Goal: Ask a question: Seek information or help from site administrators or community

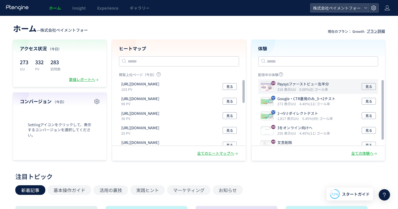
click at [297, 86] on p "Paysysファーストビュー左半分" at bounding box center [304, 84] width 52 height 5
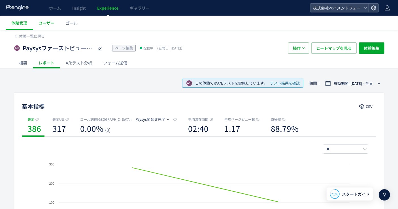
click at [55, 23] on link "ユーザー" at bounding box center [46, 23] width 27 height 14
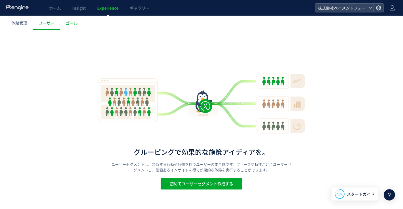
click at [66, 23] on span "ゴール" at bounding box center [72, 23] width 12 height 6
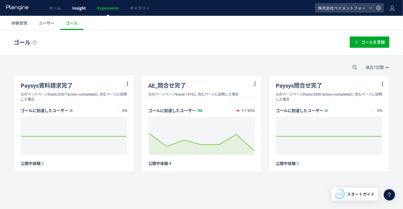
click at [81, 6] on span "Insight" at bounding box center [79, 8] width 14 height 6
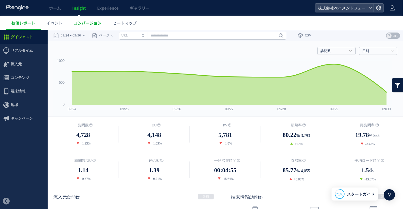
click at [80, 19] on link "コンバージョン" at bounding box center [87, 23] width 39 height 14
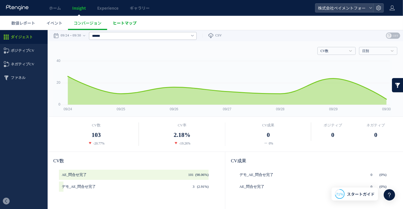
click at [123, 17] on link "ヒートマップ" at bounding box center [124, 23] width 35 height 14
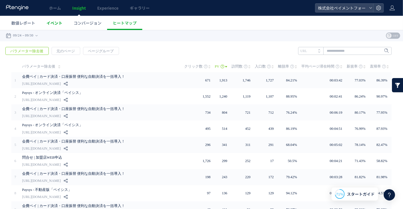
click at [52, 22] on span "イベント" at bounding box center [54, 23] width 16 height 6
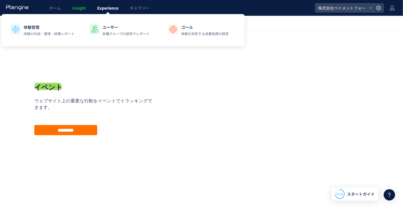
click at [102, 7] on span "Experience" at bounding box center [107, 8] width 21 height 6
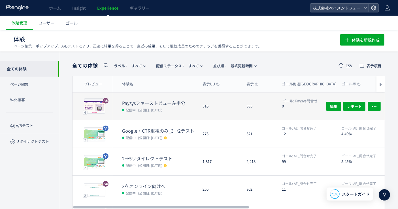
click at [166, 103] on dt "Paysysファーストビュー左半分" at bounding box center [160, 103] width 76 height 7
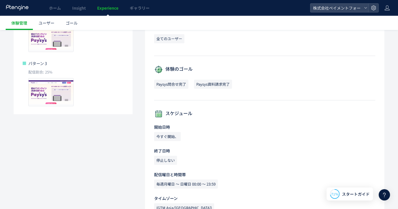
scroll to position [223, 0]
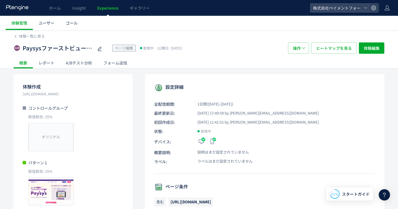
click at [47, 67] on div "レポート" at bounding box center [46, 62] width 27 height 11
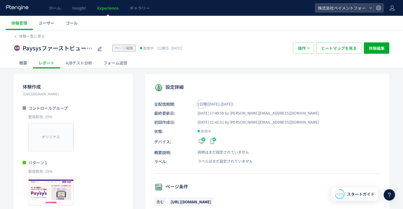
click at [47, 64] on div at bounding box center [201, 104] width 403 height 209
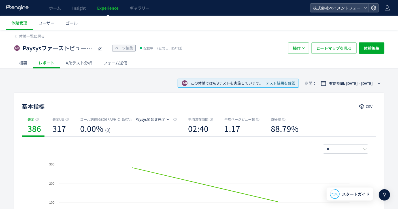
click at [89, 59] on div "A/Bテスト分析" at bounding box center [79, 62] width 38 height 11
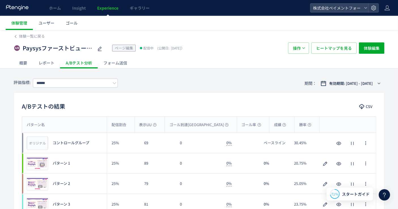
click at [57, 64] on div "レポート" at bounding box center [46, 62] width 27 height 11
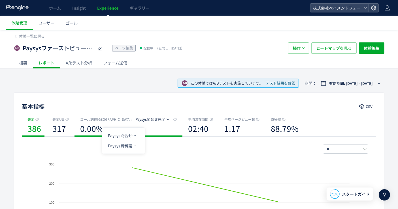
click at [132, 120] on button "Paysys問合せ完了" at bounding box center [152, 119] width 41 height 9
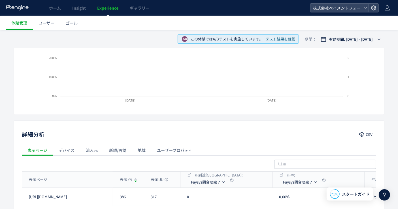
scroll to position [170, 0]
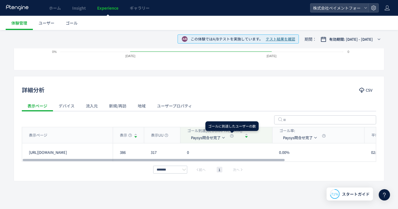
click at [232, 136] on icon at bounding box center [232, 136] width 4 height 4
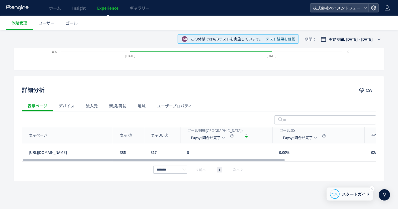
click at [348, 196] on span "スタートガイド" at bounding box center [356, 195] width 28 height 6
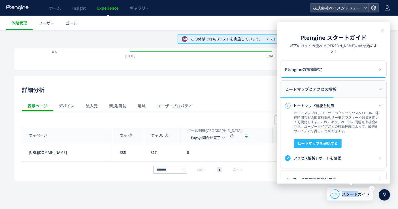
click at [348, 196] on span "スタートガイド" at bounding box center [356, 195] width 28 height 6
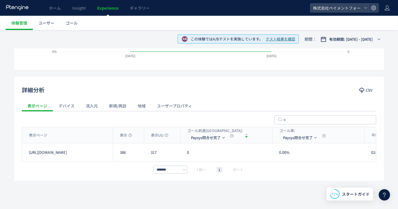
click at [388, 195] on icon at bounding box center [384, 195] width 7 height 7
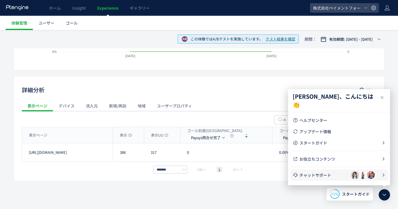
click at [323, 175] on span "チャットサポート" at bounding box center [326, 176] width 52 height 6
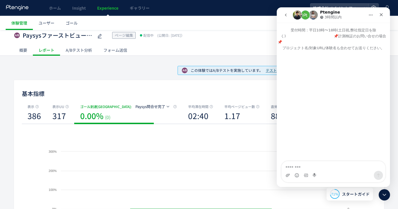
scroll to position [0, 0]
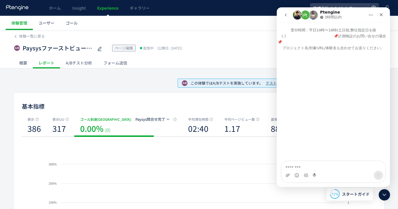
click at [92, 66] on div "A/Bテスト分析" at bounding box center [79, 62] width 38 height 11
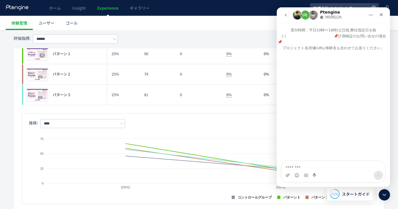
scroll to position [126, 0]
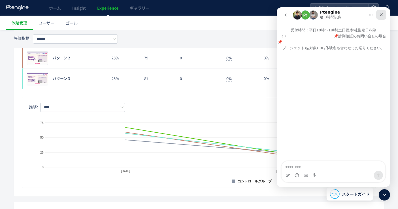
click at [378, 16] on div "クローズ" at bounding box center [381, 15] width 10 height 10
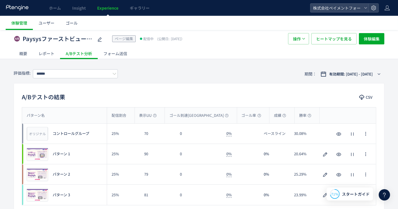
scroll to position [0, 0]
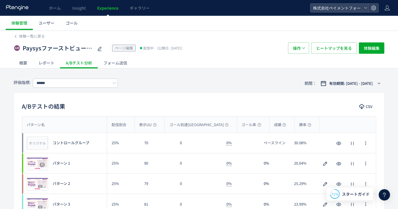
click at [77, 63] on div "A/Bテスト分析" at bounding box center [79, 62] width 38 height 11
click at [41, 48] on span "Paysysファーストビュー左半分" at bounding box center [58, 48] width 71 height 8
click at [383, 196] on icon at bounding box center [384, 195] width 7 height 7
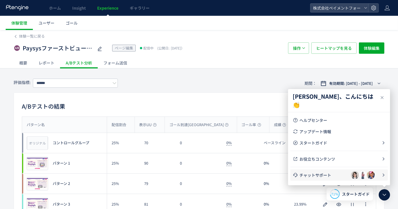
click at [323, 174] on span "チャットサポート" at bounding box center [326, 176] width 52 height 6
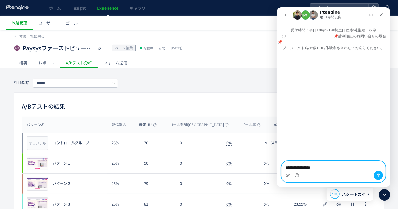
click at [333, 169] on textarea "**********" at bounding box center [333, 167] width 104 height 10
paste textarea "**********"
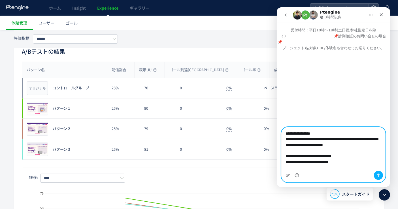
scroll to position [4, 0]
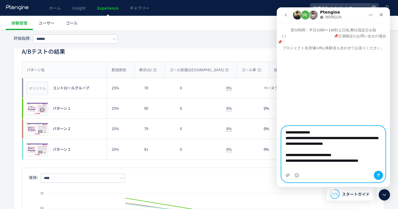
type textarea "**********"
click at [378, 175] on icon "メッセージを送信…" at bounding box center [378, 176] width 3 height 4
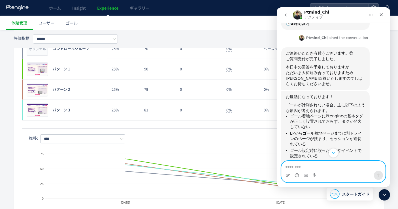
scroll to position [139, 0]
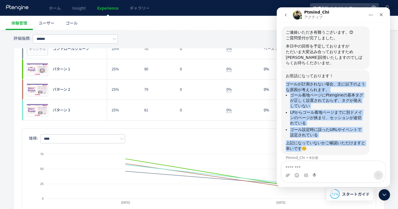
drag, startPoint x: 364, startPoint y: 138, endPoint x: 278, endPoint y: 86, distance: 101.1
click at [278, 86] on div "Paysysファーストビュー左半分 [URL][DOMAIN_NAME] 上記でABテストを行っておりますが、ゴール到達が0件の状態です。 ゴール到達の設定方…" at bounding box center [333, 40] width 113 height 256
copy div "ゴールが計測されない場合、主に以下のような原因が考えられます。 ゴール着地ページにPtengineの基本タグが正しく設置されておらず、タグが発火していない L…"
click at [327, 115] on li "LPからゴール着地ページまでに別ドメインのページが挟まり、セッションが途切れている" at bounding box center [327, 118] width 75 height 16
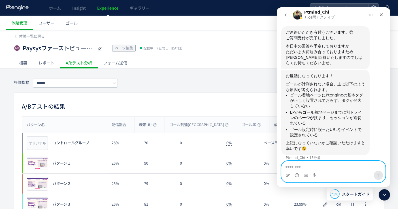
click at [304, 166] on textarea "メッセージ..." at bounding box center [333, 167] width 104 height 10
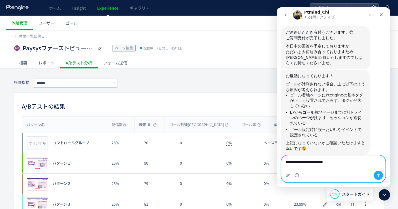
scroll to position [145, 0]
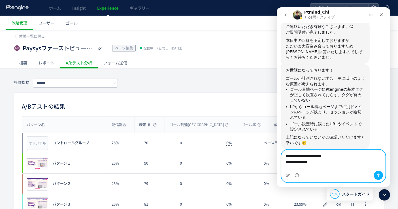
type textarea "**********"
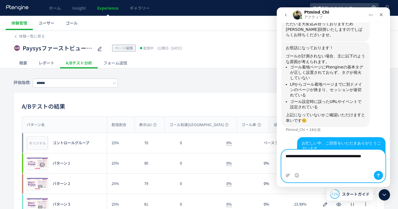
scroll to position [173, 0]
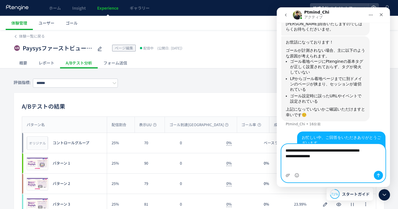
type textarea "**********"
click at [379, 176] on icon "メッセージを送信…" at bounding box center [378, 175] width 5 height 5
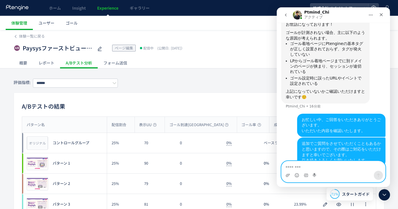
scroll to position [192, 0]
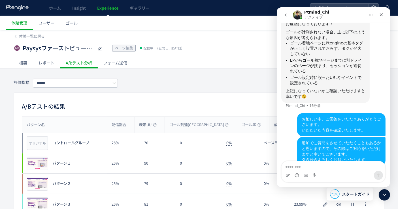
click at [286, 17] on icon "go back" at bounding box center [285, 15] width 5 height 5
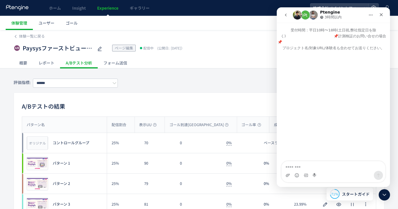
click at [283, 12] on button "go back" at bounding box center [285, 15] width 11 height 11
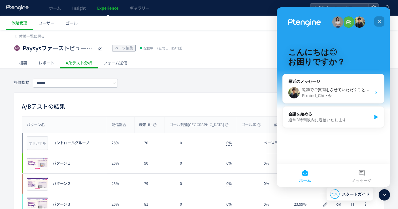
click at [380, 21] on icon "クローズ" at bounding box center [379, 21] width 5 height 5
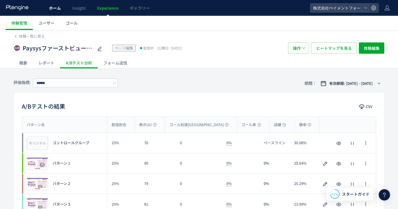
click at [50, 10] on span "ホーム" at bounding box center [55, 8] width 12 height 6
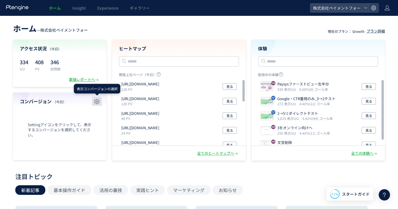
click at [95, 100] on use "button" at bounding box center [96, 101] width 5 height 5
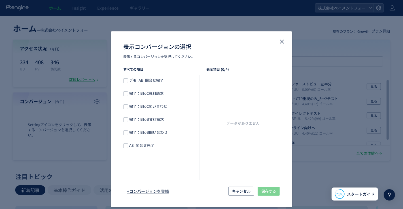
click at [75, 142] on div "表示コンバージョンの選択 表示するコンバージョンを選択してください。 すべての項目 デモ_AE_問合せ完了 完了：BtoC資料請求 完了：BtoC問い合わせ …" at bounding box center [201, 104] width 403 height 209
click at [75, 131] on div "表示コンバージョンの選択 表示するコンバージョンを選択してください。 すべての項目 デモ_AE_問合せ完了 完了：BtoC資料請求 完了：BtoC問い合わせ …" at bounding box center [201, 104] width 403 height 209
click at [75, 130] on div "表示コンバージョンの選択 表示するコンバージョンを選択してください。 すべての項目 デモ_AE_問合せ完了 完了：BtoC資料請求 完了：BtoC問い合わせ …" at bounding box center [201, 104] width 403 height 209
click at [284, 38] on div "表示コンバージョンの選択 表示するコンバージョンを選択してください。" at bounding box center [201, 48] width 181 height 35
click at [282, 41] on icon "close" at bounding box center [282, 41] width 7 height 7
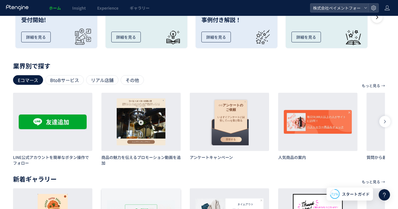
scroll to position [284, 0]
